Goal: Information Seeking & Learning: Learn about a topic

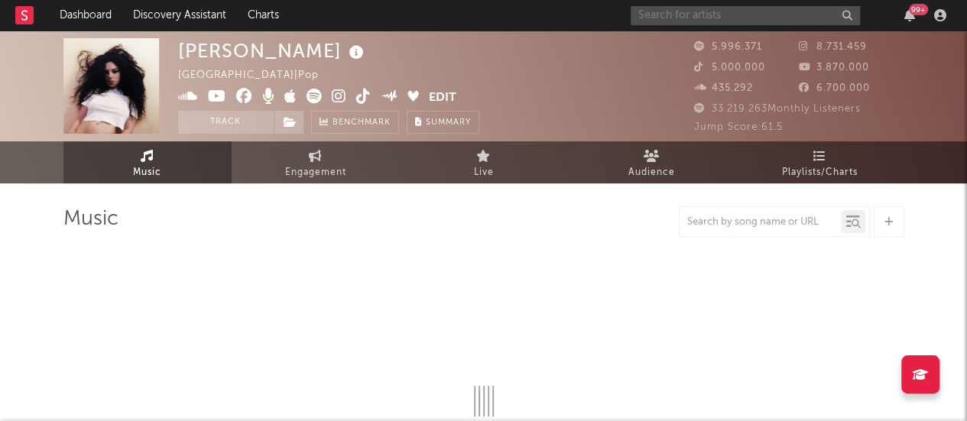
click at [682, 13] on input "text" at bounding box center [745, 15] width 229 height 19
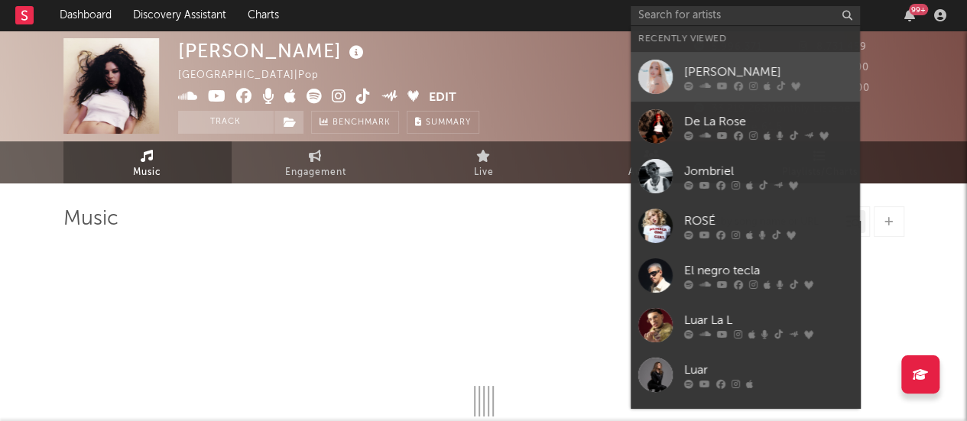
click at [712, 86] on div at bounding box center [768, 85] width 168 height 9
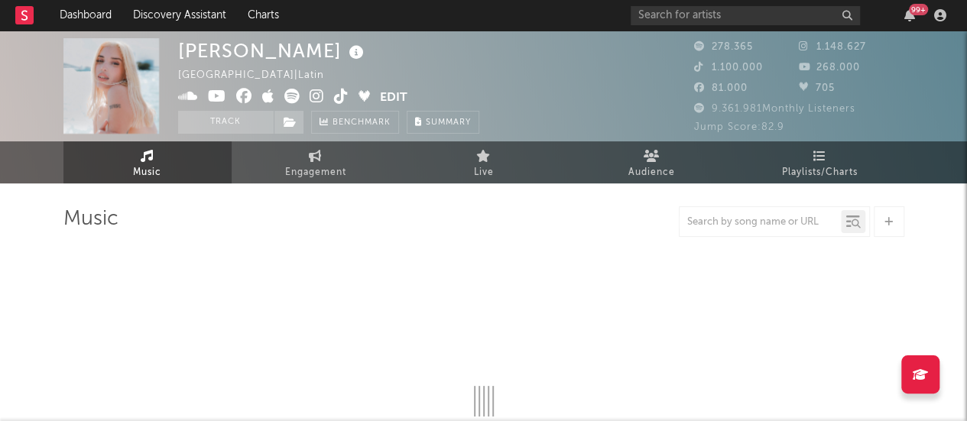
select select "6m"
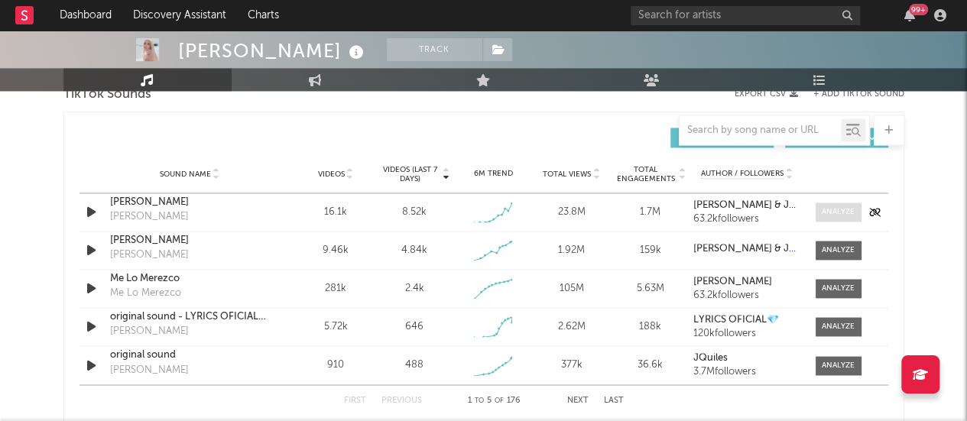
scroll to position [1055, 0]
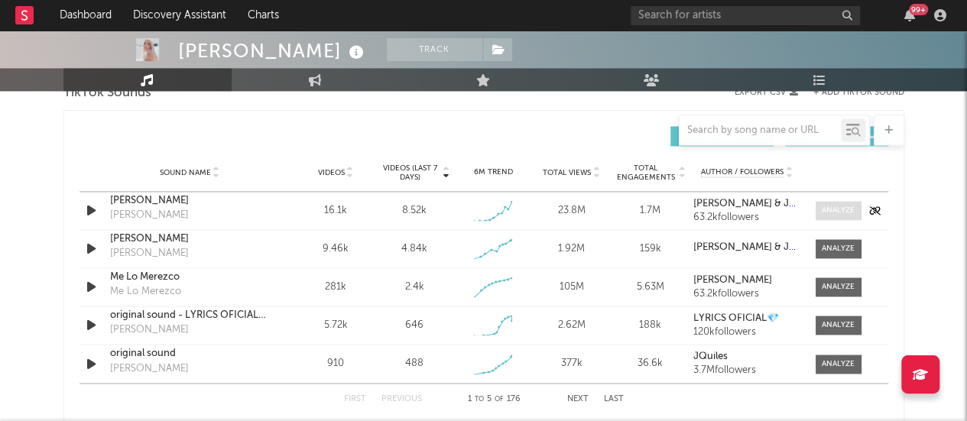
click at [821, 215] on span at bounding box center [839, 210] width 46 height 19
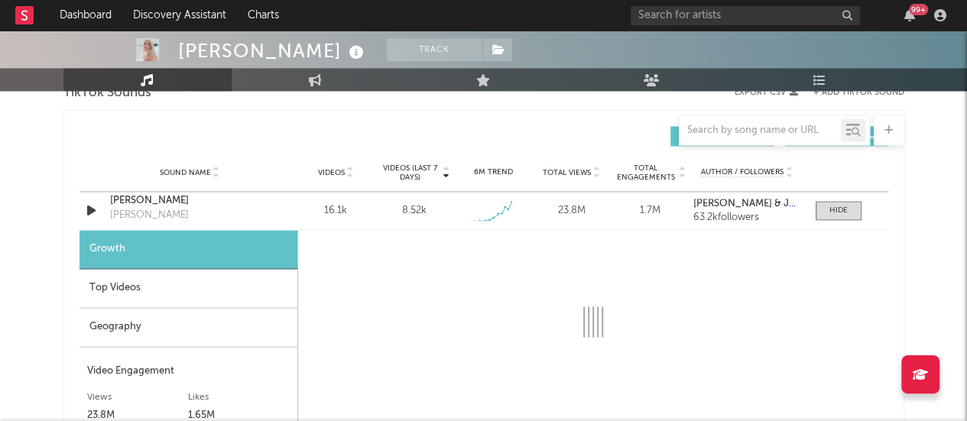
select select "1w"
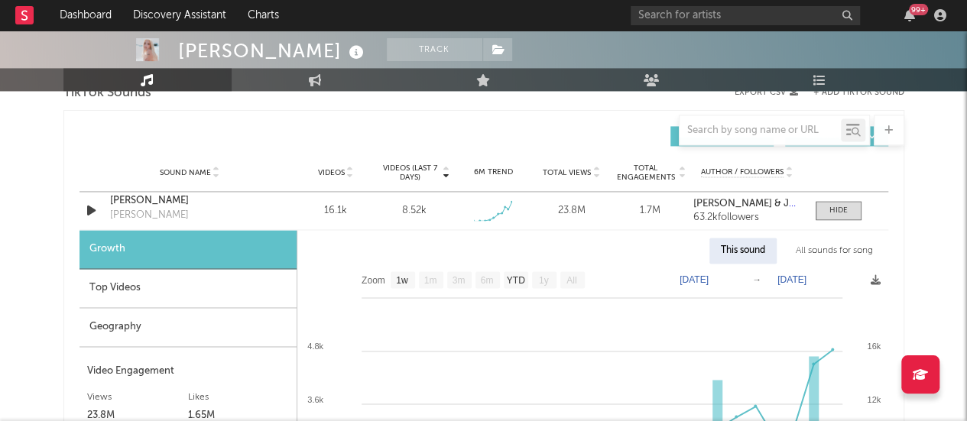
click at [136, 287] on div "Top Videos" at bounding box center [188, 288] width 217 height 39
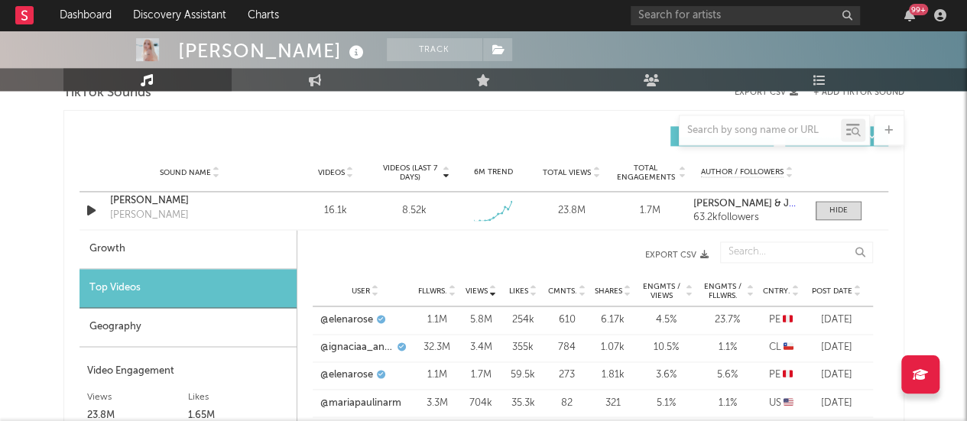
click at [772, 290] on span "Cntry." at bounding box center [777, 291] width 28 height 9
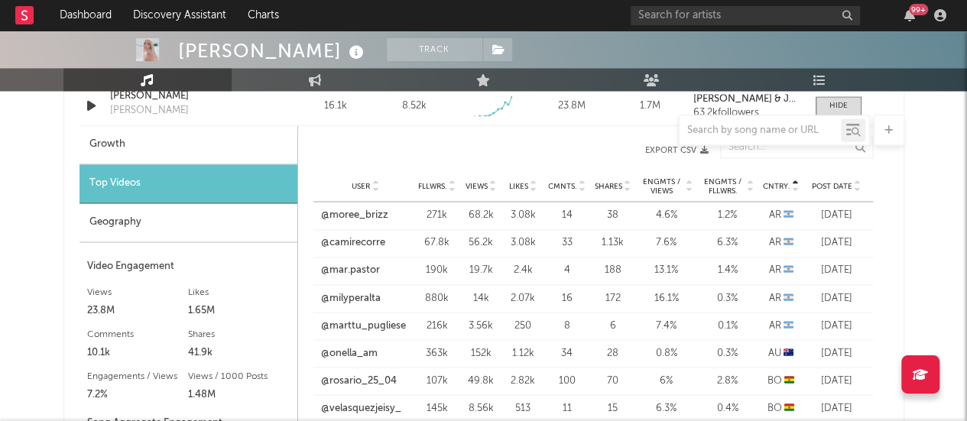
scroll to position [1159, 0]
click at [368, 213] on link "@moree_brizz" at bounding box center [354, 216] width 67 height 15
click at [369, 242] on link "@camirecorre" at bounding box center [353, 243] width 64 height 15
click at [352, 297] on link "@milyperalta" at bounding box center [351, 298] width 60 height 15
click at [373, 323] on link "@marttu_pugliese" at bounding box center [363, 326] width 85 height 15
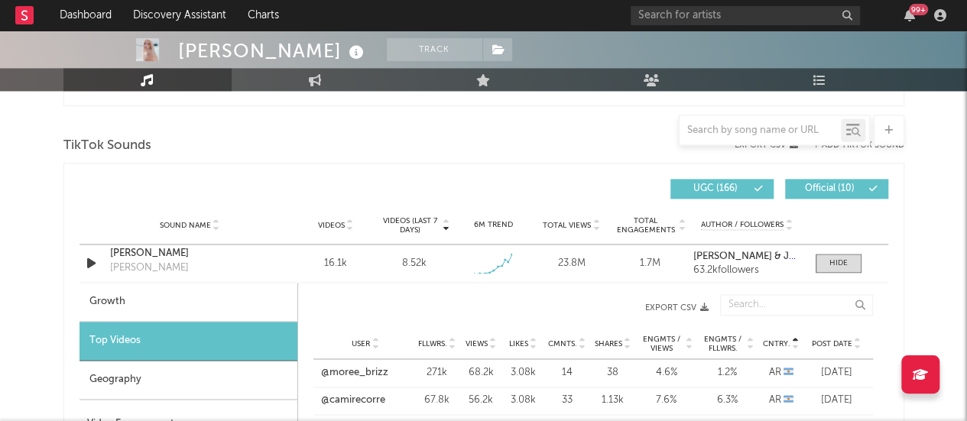
scroll to position [996, 0]
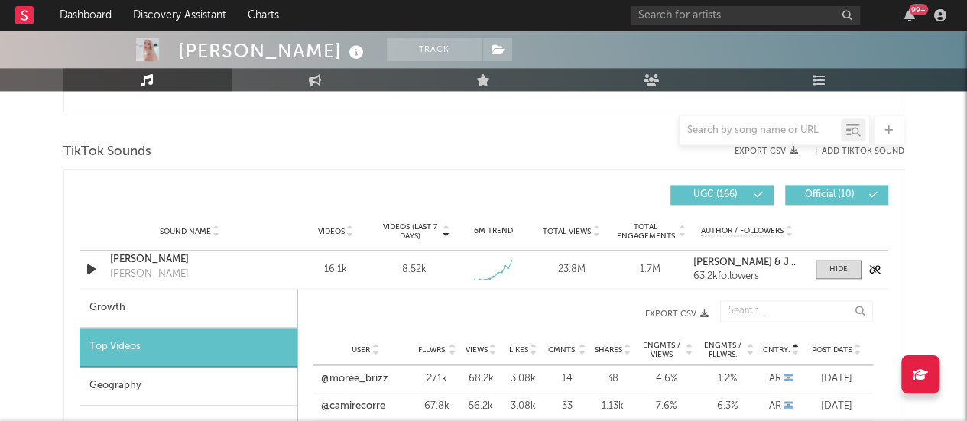
click at [93, 268] on icon "button" at bounding box center [91, 269] width 16 height 19
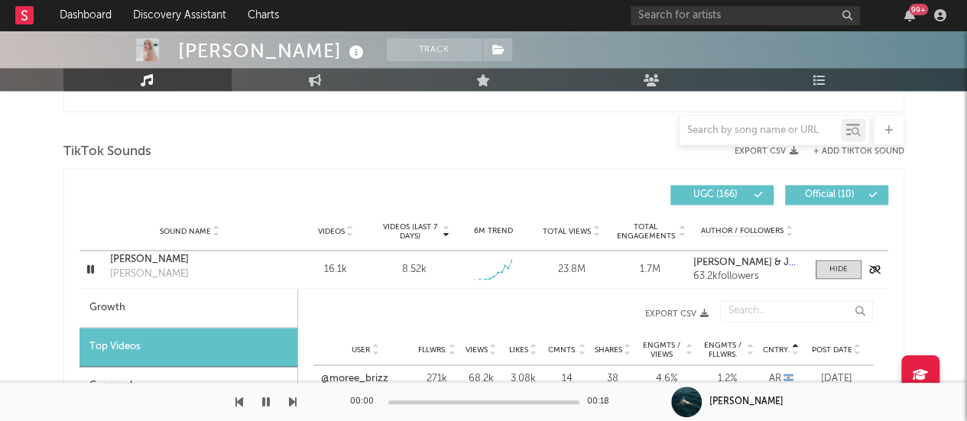
click at [93, 268] on icon "button" at bounding box center [90, 269] width 15 height 19
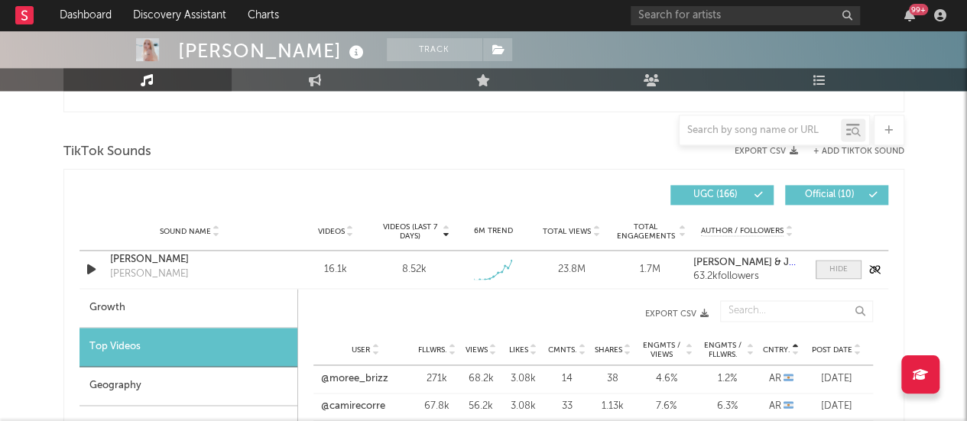
click at [826, 271] on span at bounding box center [839, 269] width 46 height 19
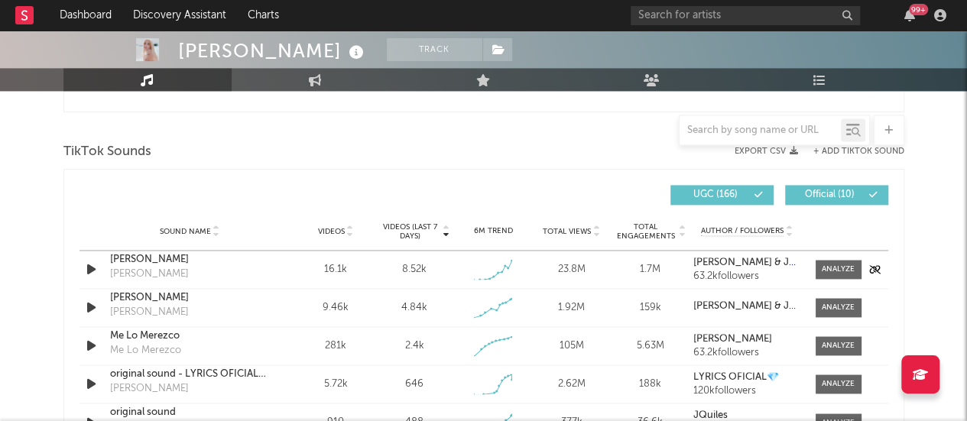
scroll to position [1046, 0]
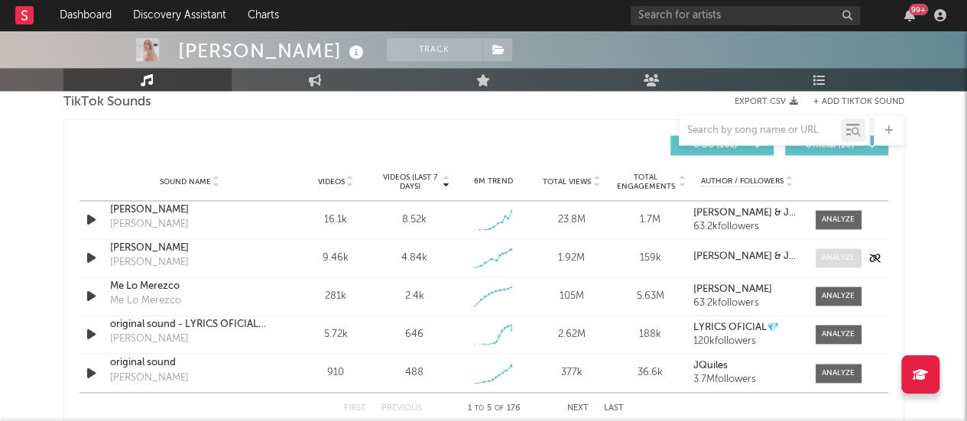
click at [849, 261] on div at bounding box center [838, 257] width 33 height 11
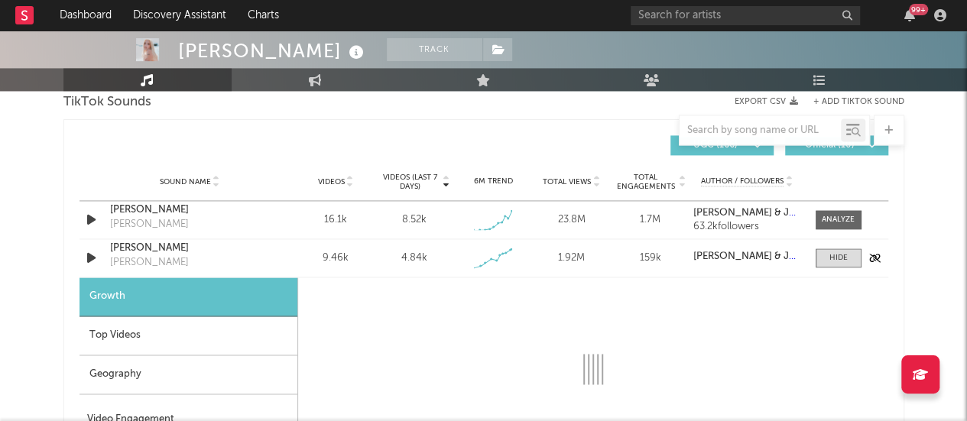
scroll to position [1090, 0]
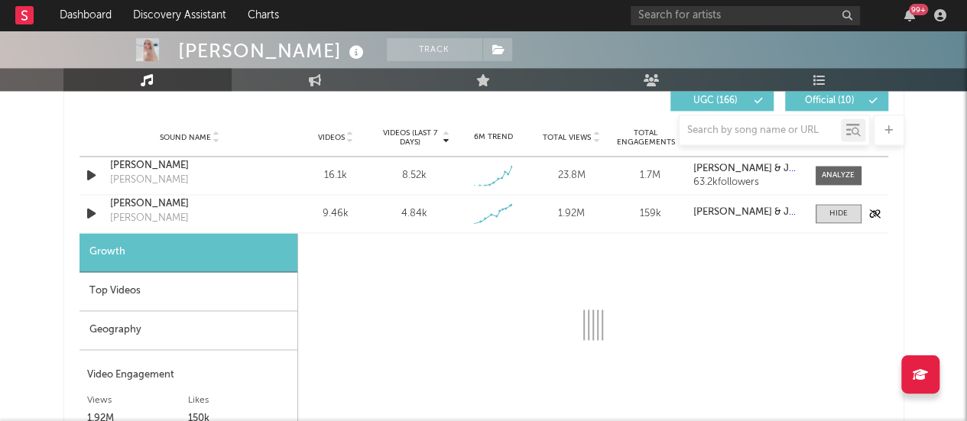
select select "1w"
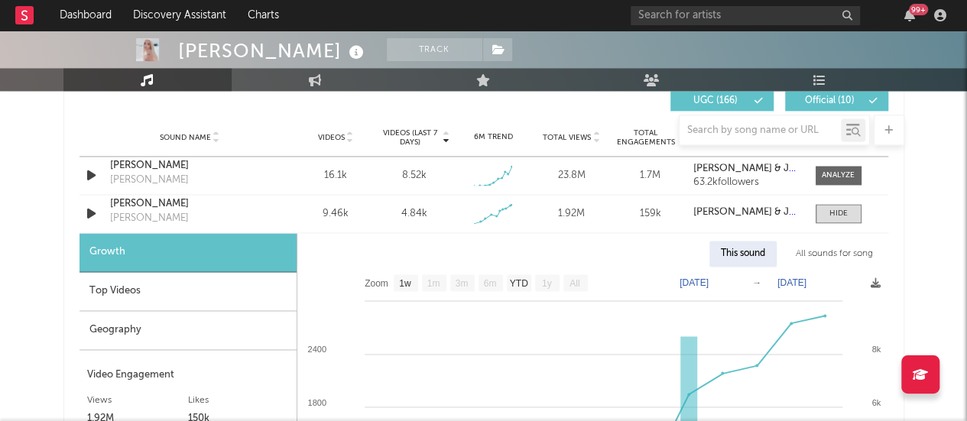
click at [164, 304] on div "Top Videos" at bounding box center [188, 291] width 217 height 39
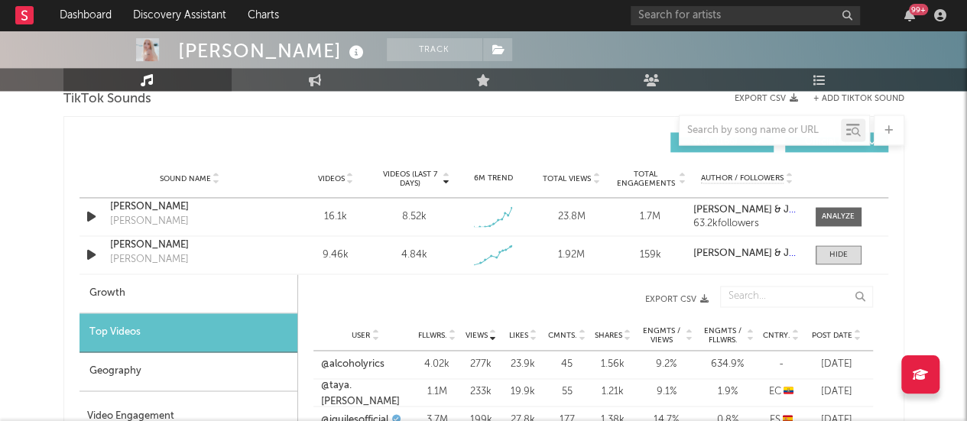
scroll to position [1147, 0]
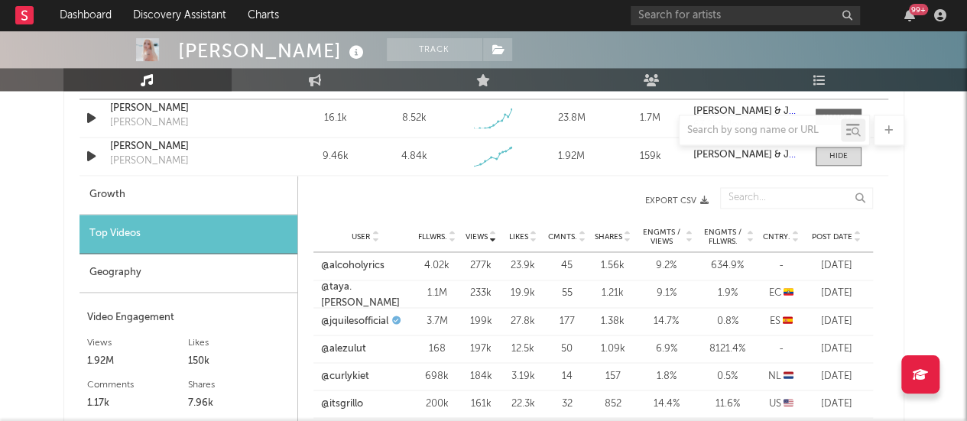
click at [774, 233] on span "Cntry." at bounding box center [777, 236] width 28 height 9
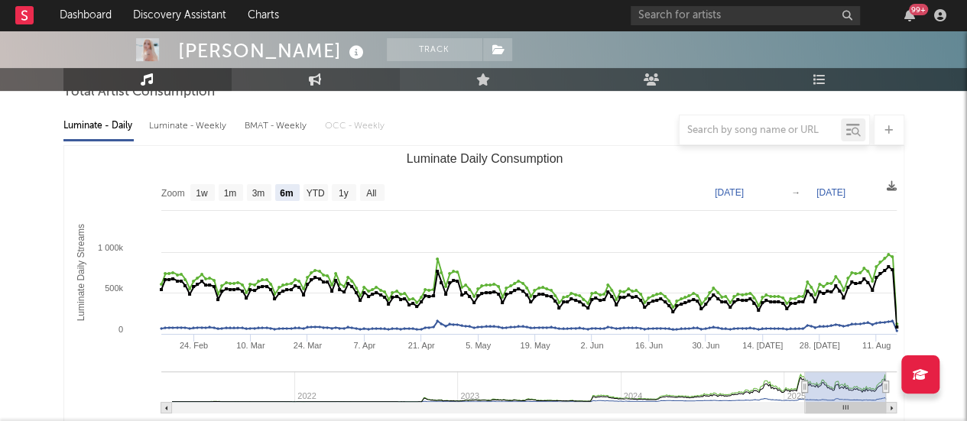
scroll to position [0, 0]
